Goal: Transaction & Acquisition: Purchase product/service

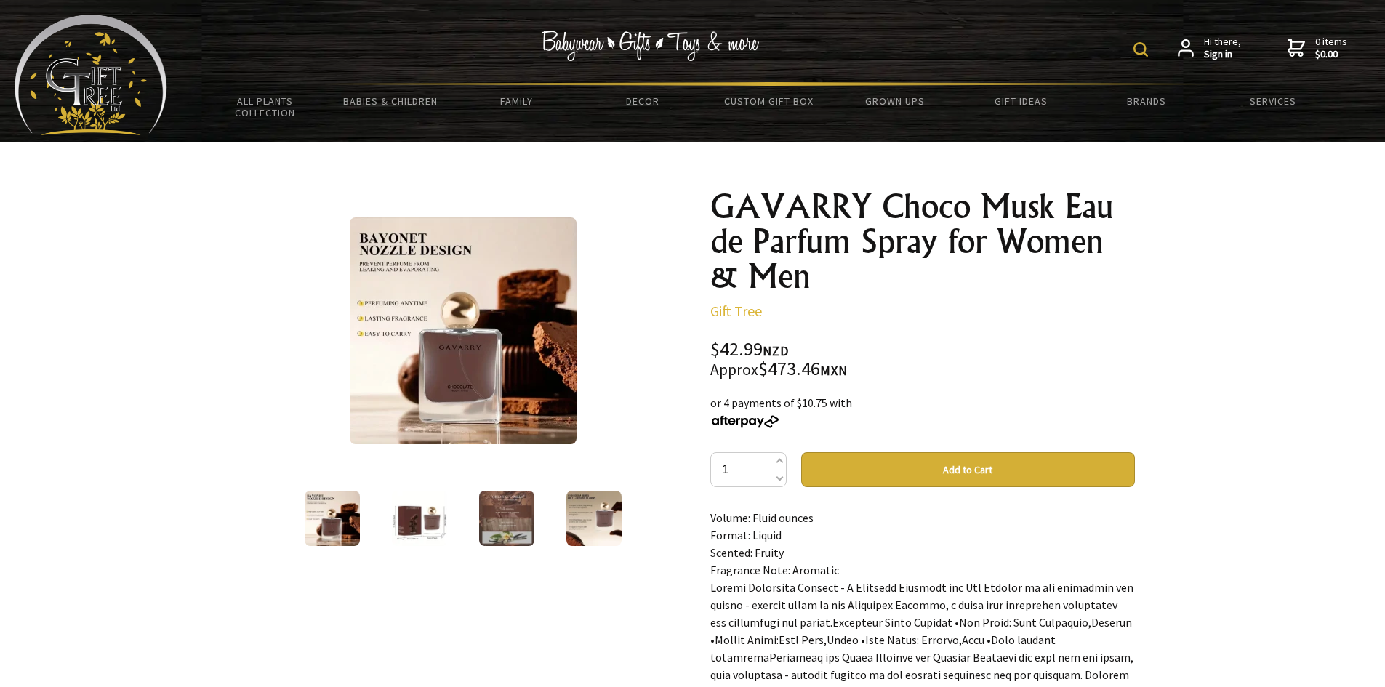
click at [415, 528] on img at bounding box center [419, 518] width 55 height 55
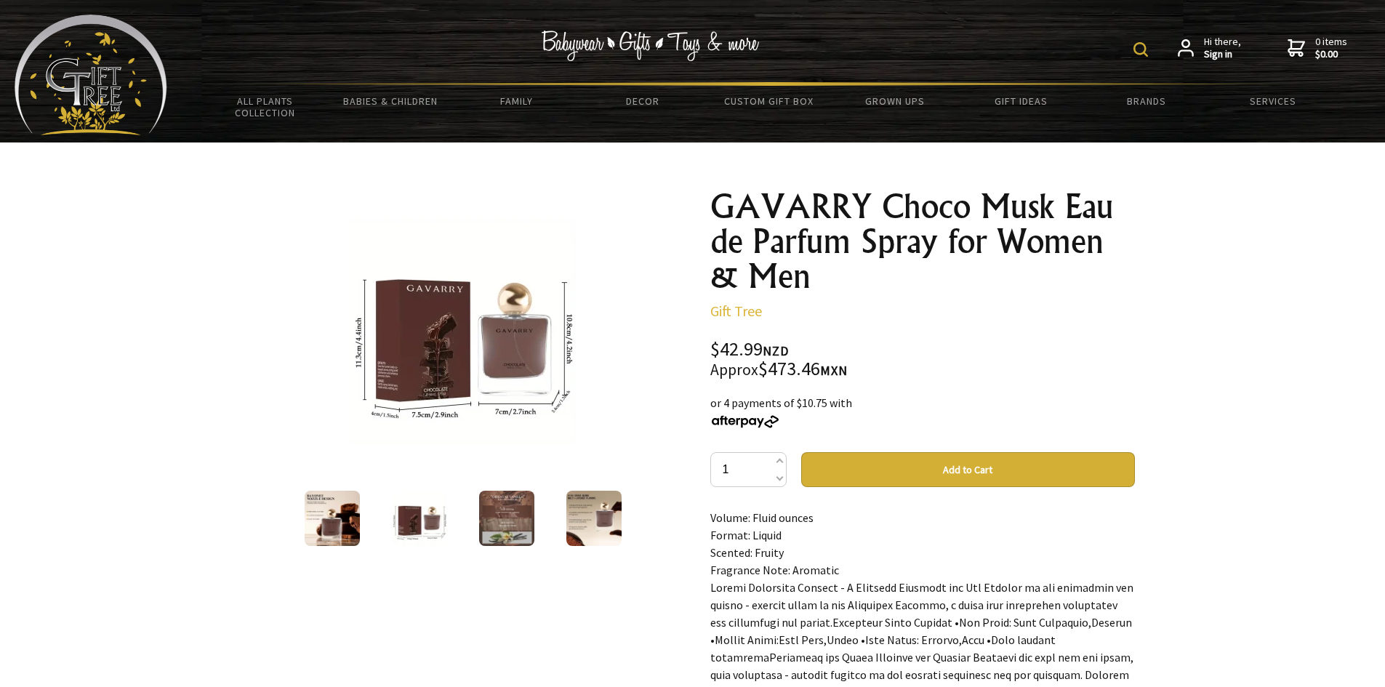
click at [479, 525] on img at bounding box center [506, 518] width 55 height 55
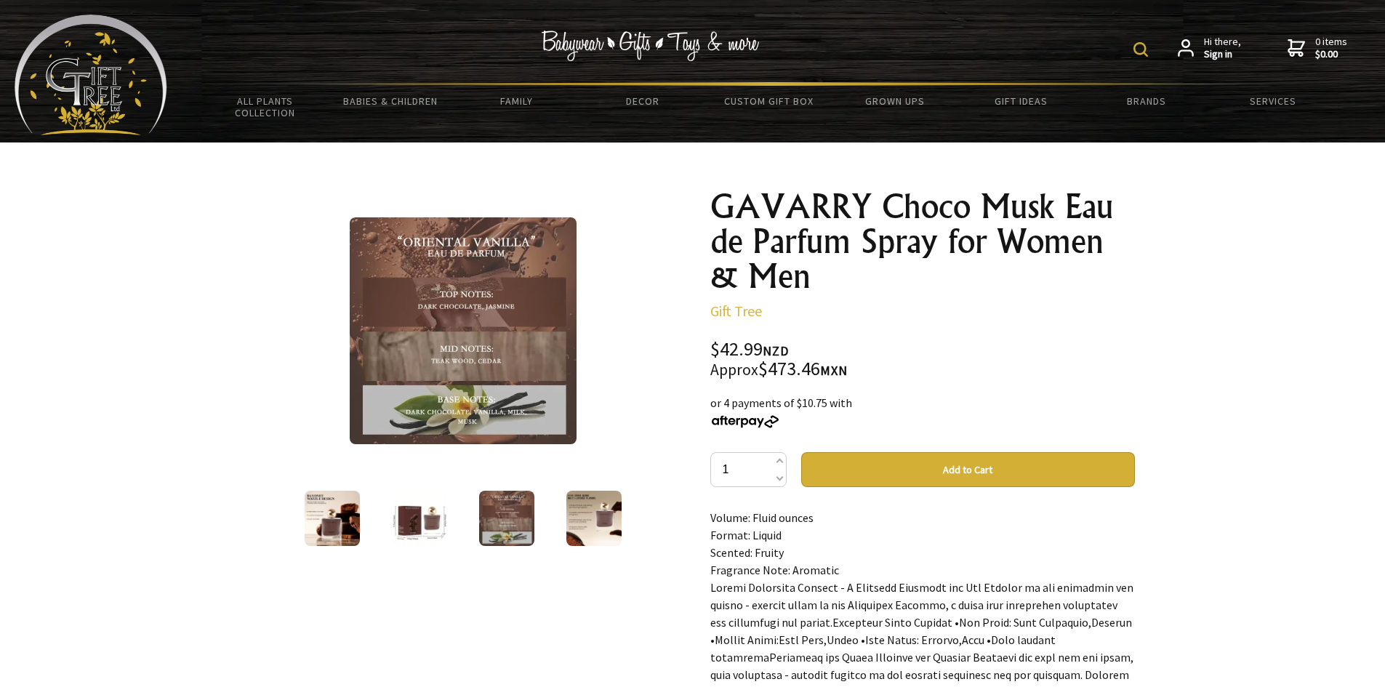
click at [571, 519] on img at bounding box center [593, 518] width 55 height 55
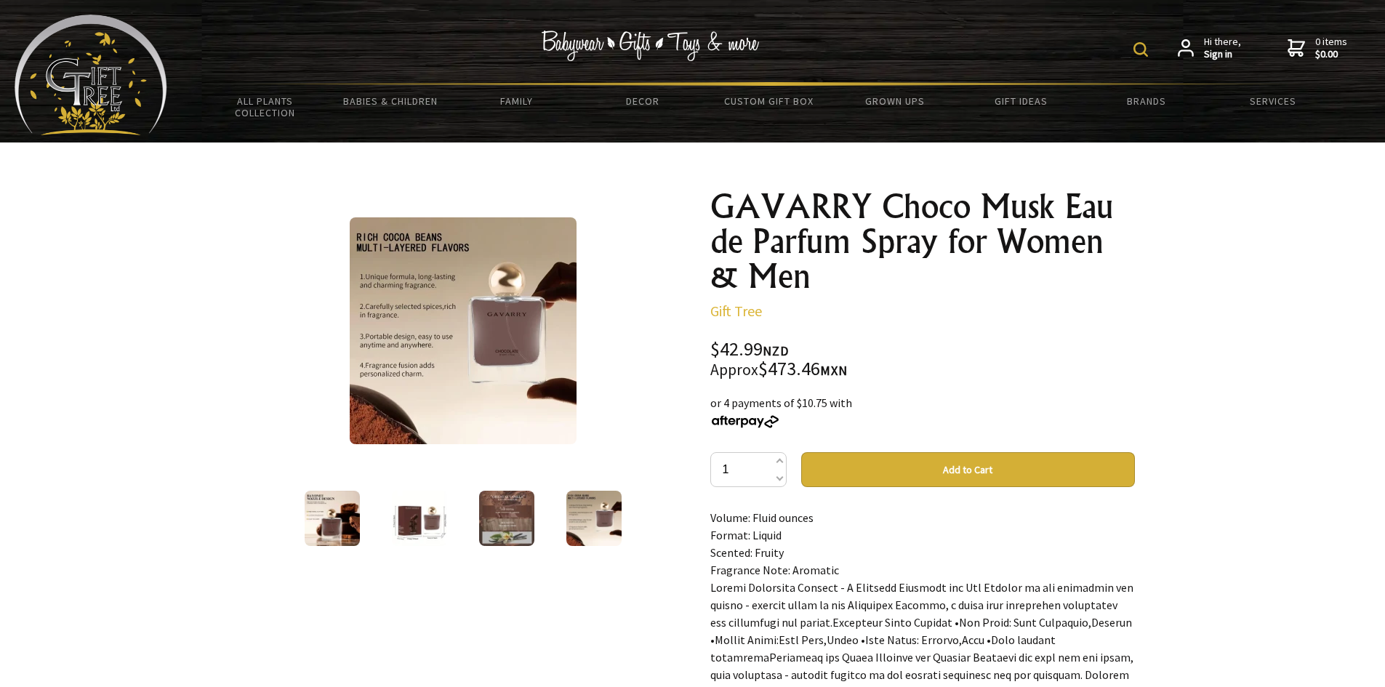
click at [316, 525] on img at bounding box center [332, 518] width 55 height 55
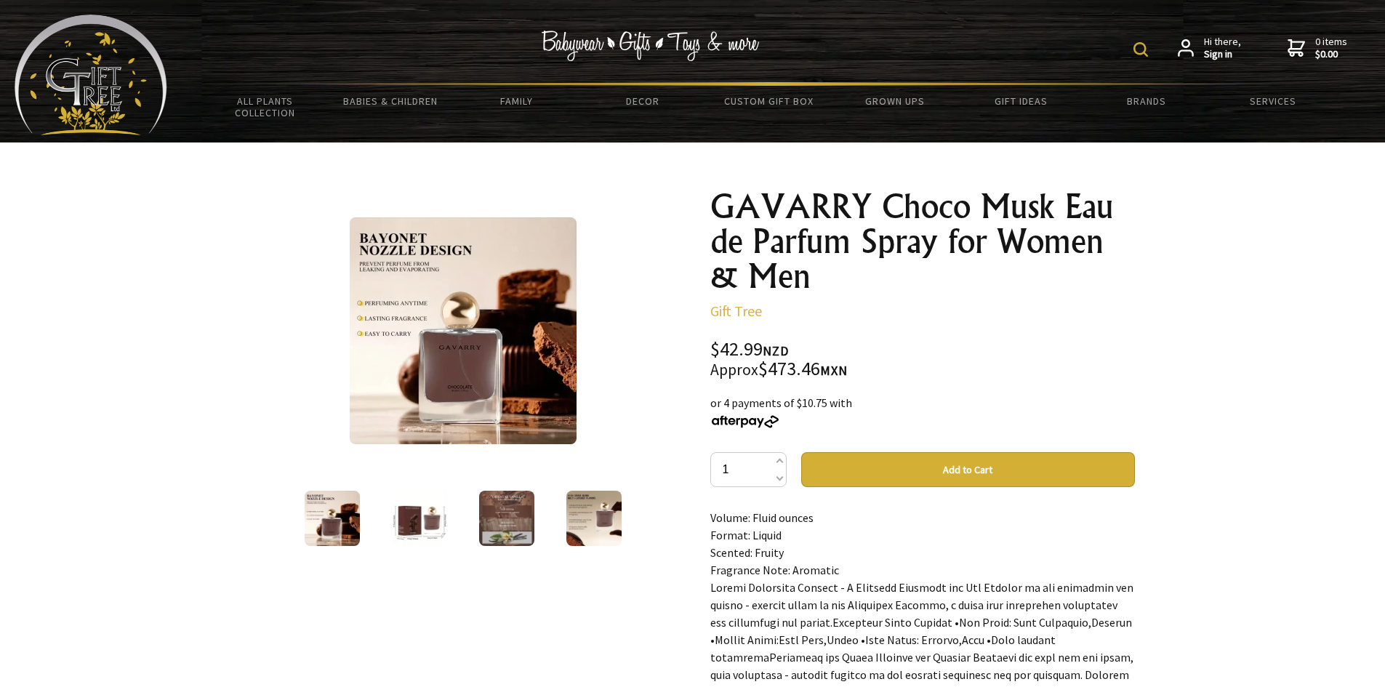
click at [802, 241] on h1 "GAVARRY Choco Musk Eau de Parfum Spray for Women & Men" at bounding box center [922, 241] width 425 height 105
click at [749, 212] on h1 "GAVARRY Choco Musk Eau de Parfum Spray for Women & Men" at bounding box center [922, 241] width 425 height 105
